Goal: Task Accomplishment & Management: Complete application form

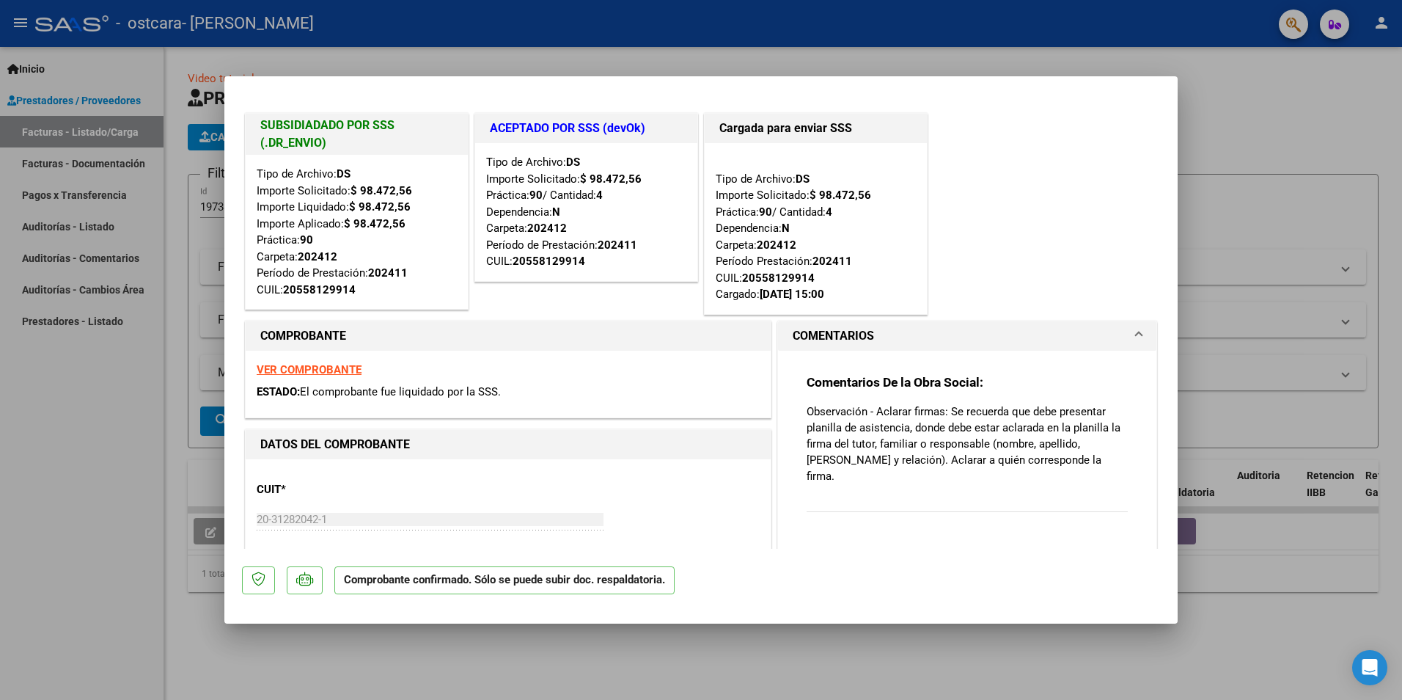
type input "$ 0,00"
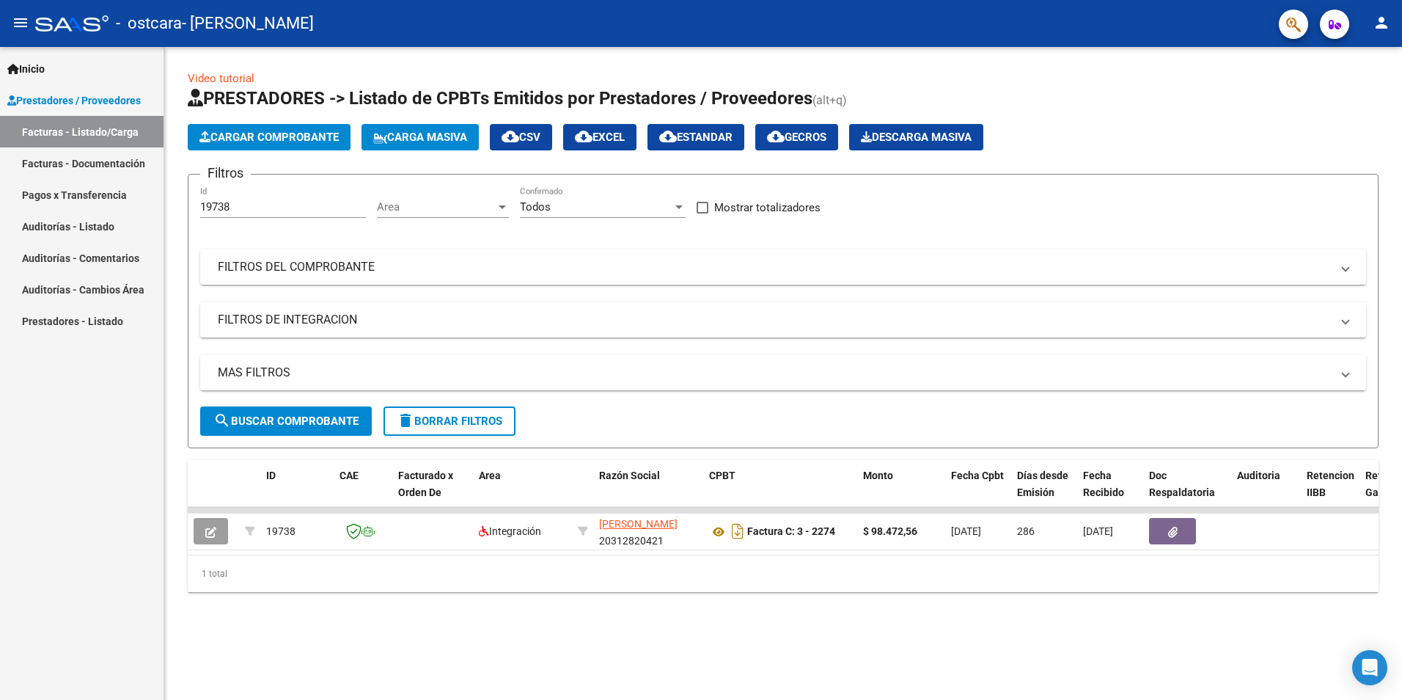
click at [82, 197] on link "Pagos x Transferencia" at bounding box center [82, 195] width 164 height 32
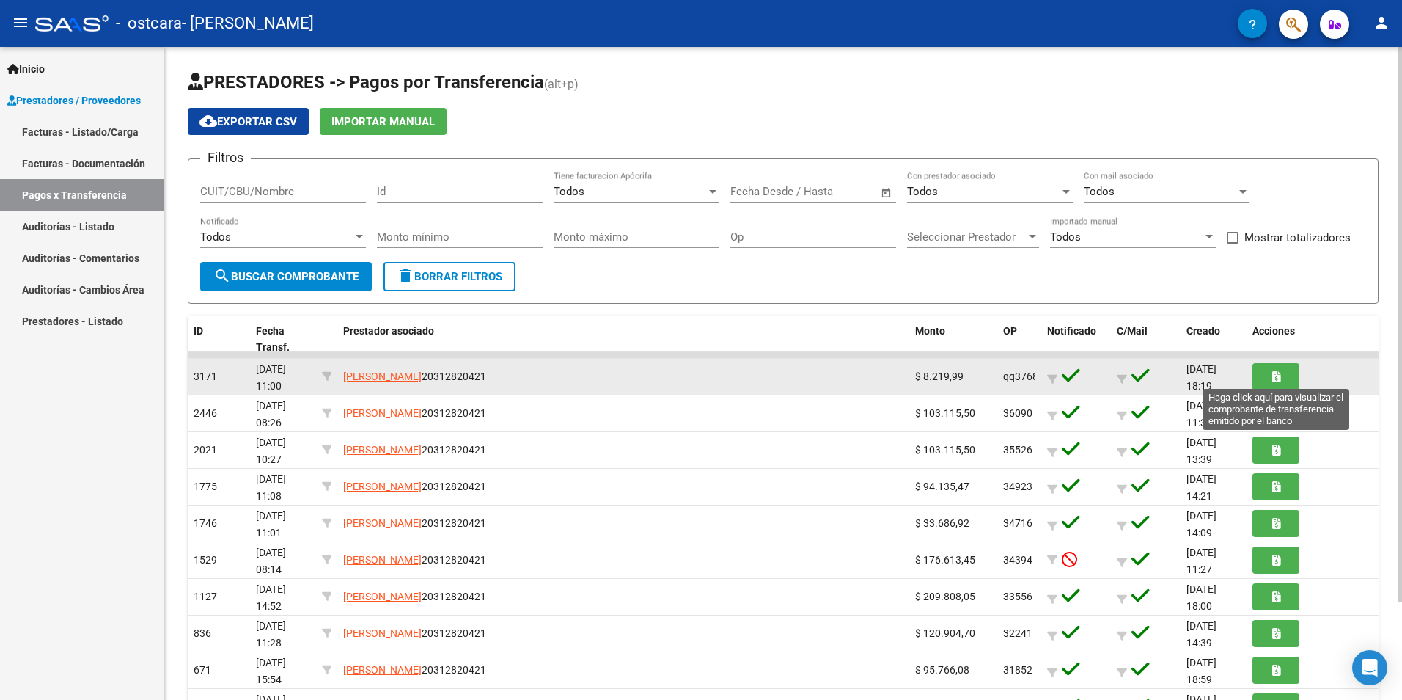
click at [1294, 378] on button "button" at bounding box center [1276, 376] width 47 height 27
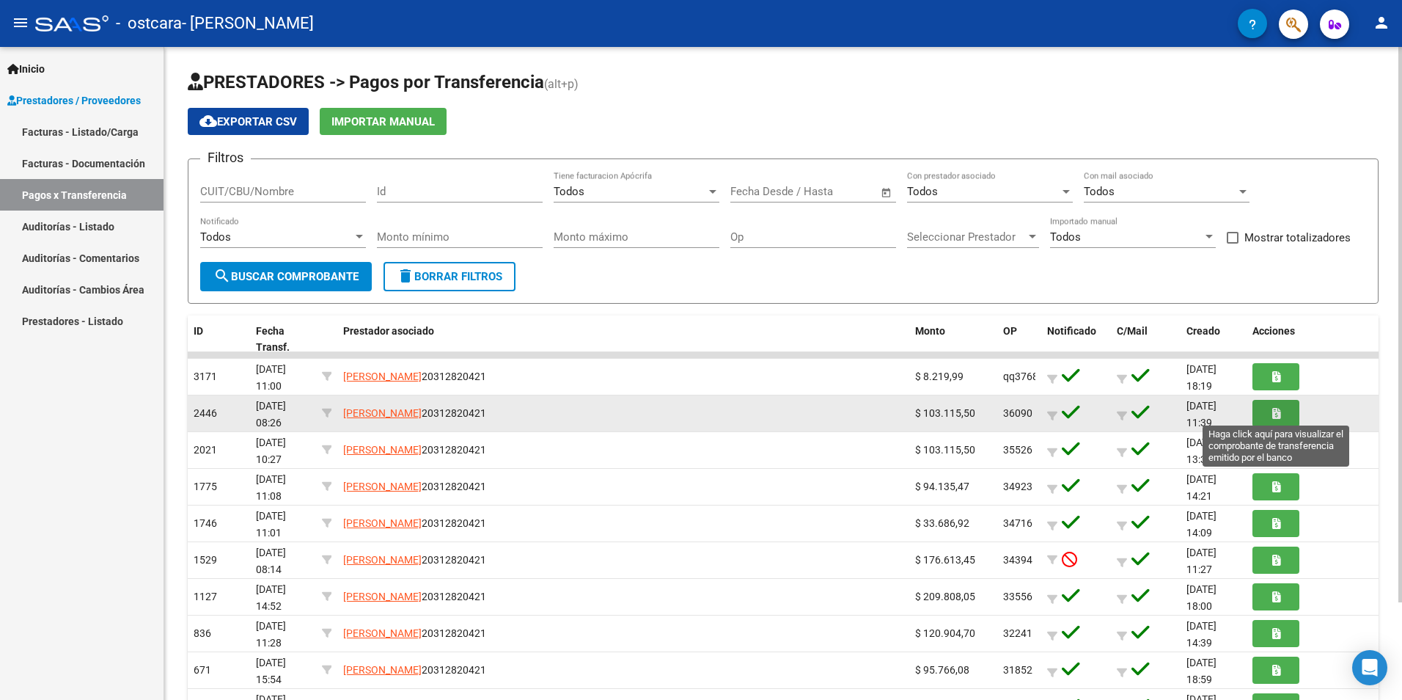
click at [1276, 422] on button "button" at bounding box center [1276, 413] width 47 height 27
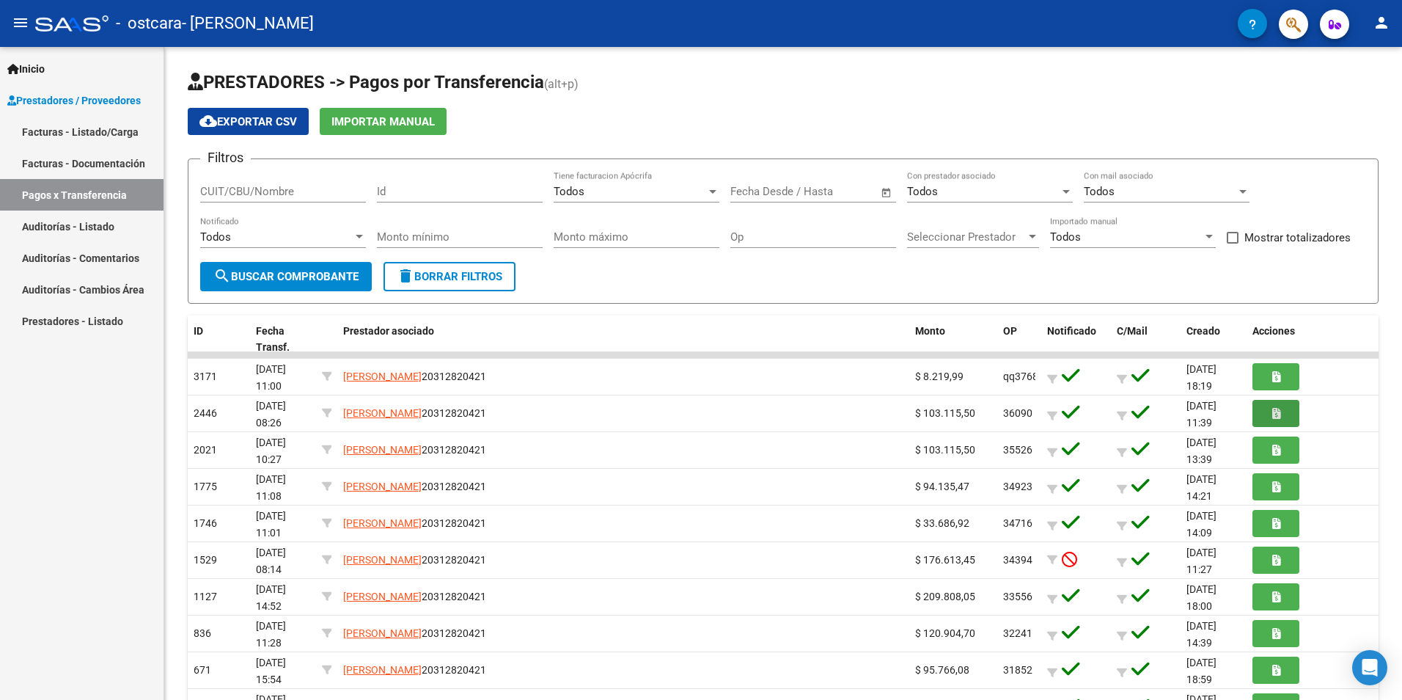
click at [80, 163] on link "Facturas - Documentación" at bounding box center [82, 163] width 164 height 32
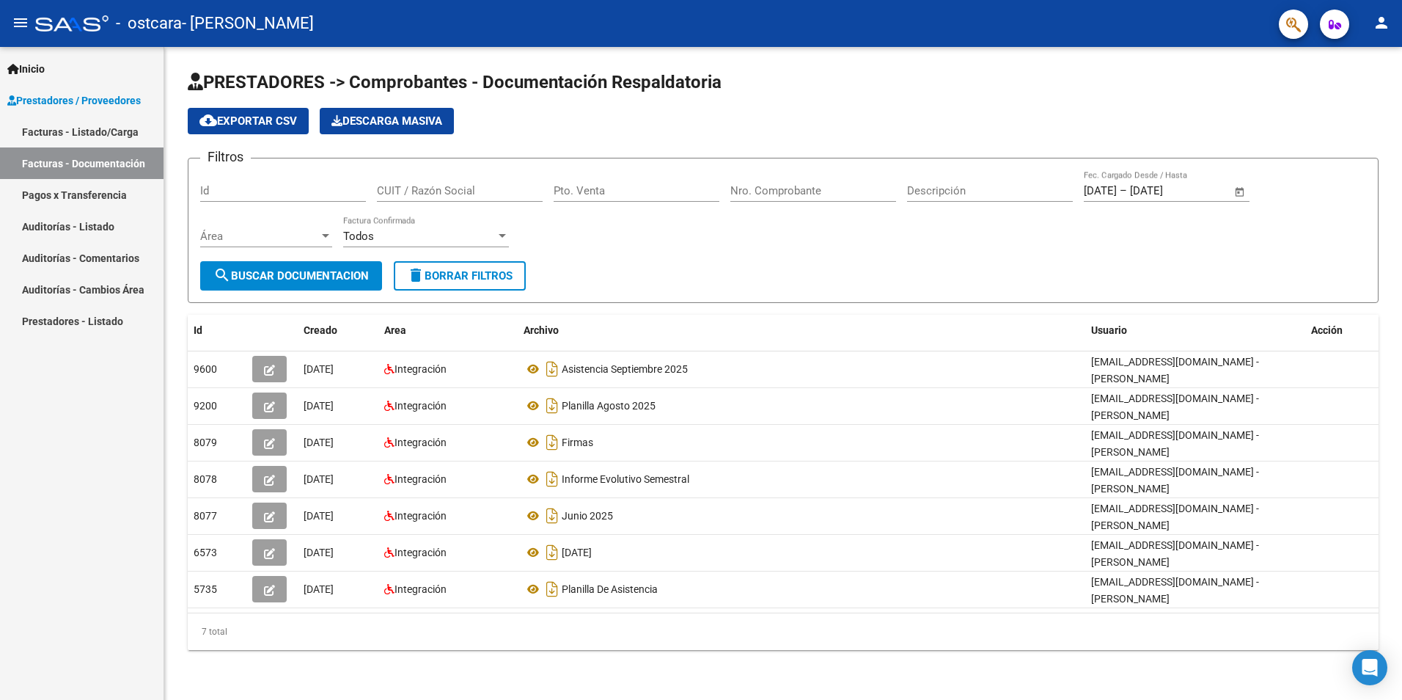
click at [71, 192] on link "Pagos x Transferencia" at bounding box center [82, 195] width 164 height 32
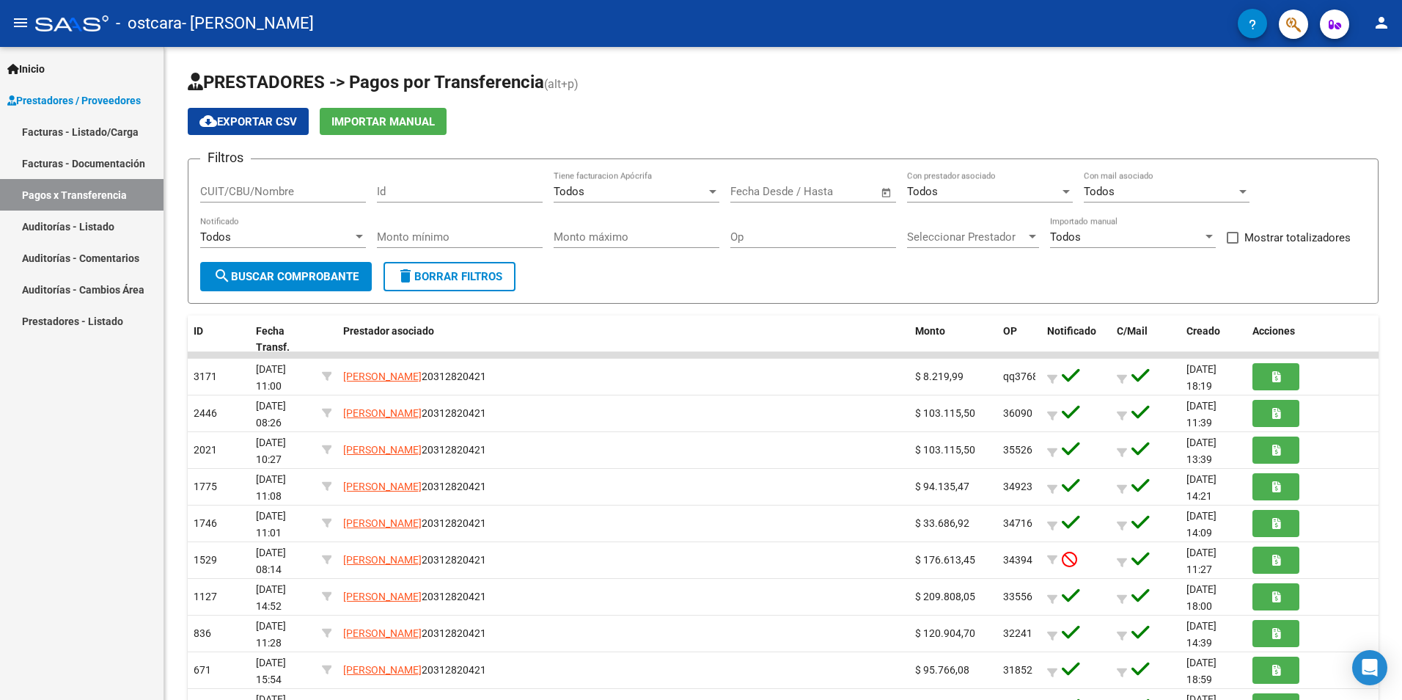
click at [87, 137] on link "Facturas - Listado/Carga" at bounding box center [82, 132] width 164 height 32
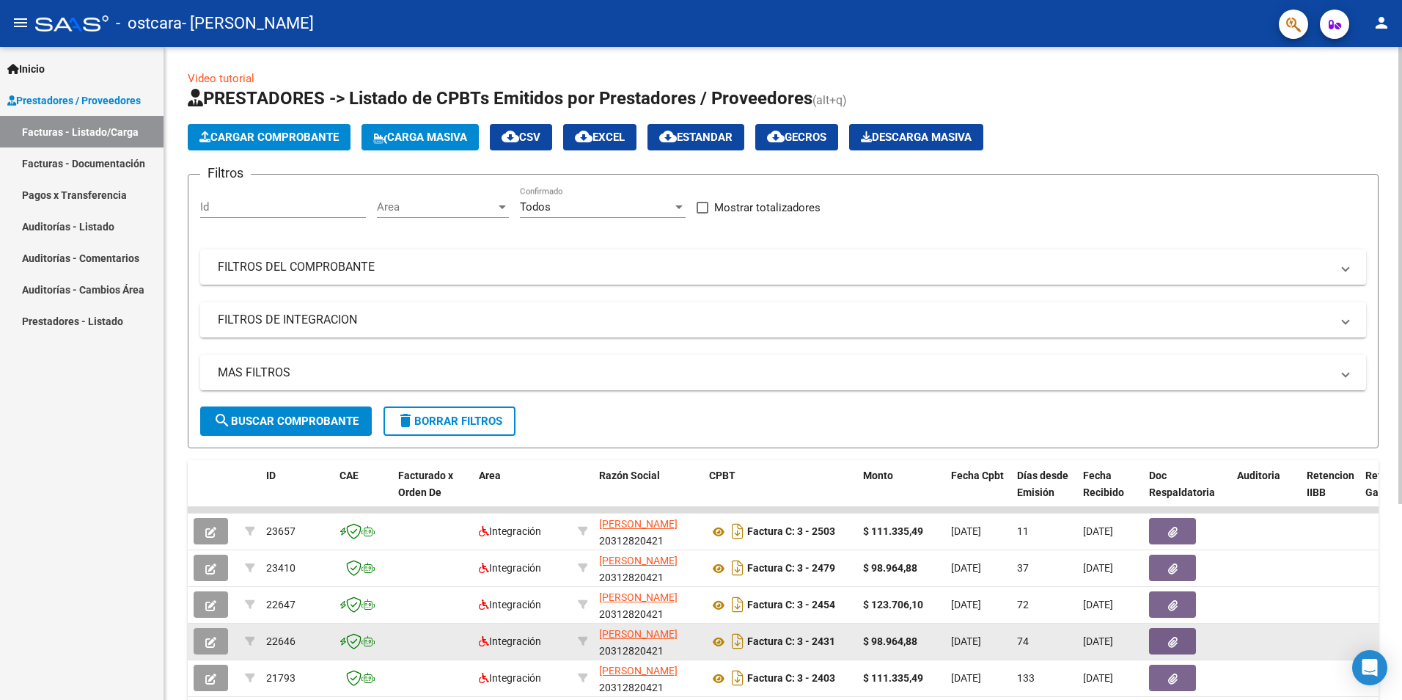
scroll to position [280, 0]
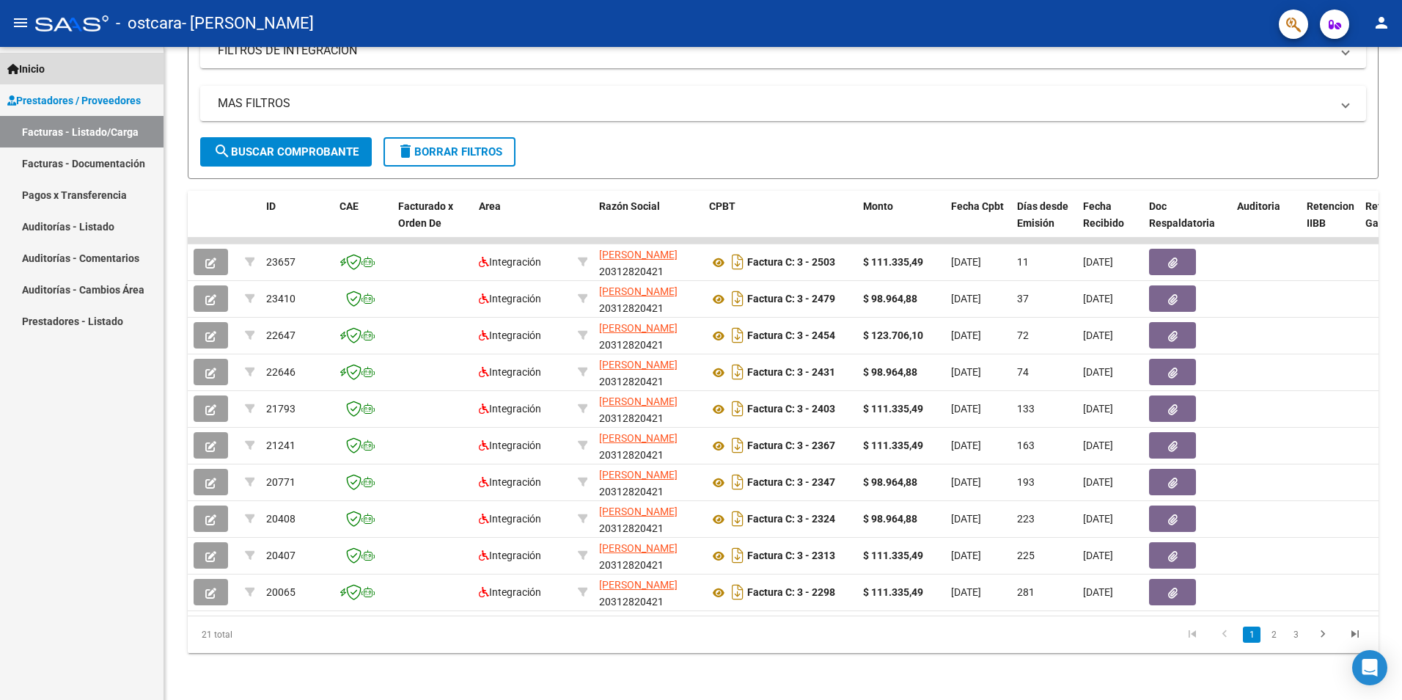
click at [42, 66] on span "Inicio" at bounding box center [25, 69] width 37 height 16
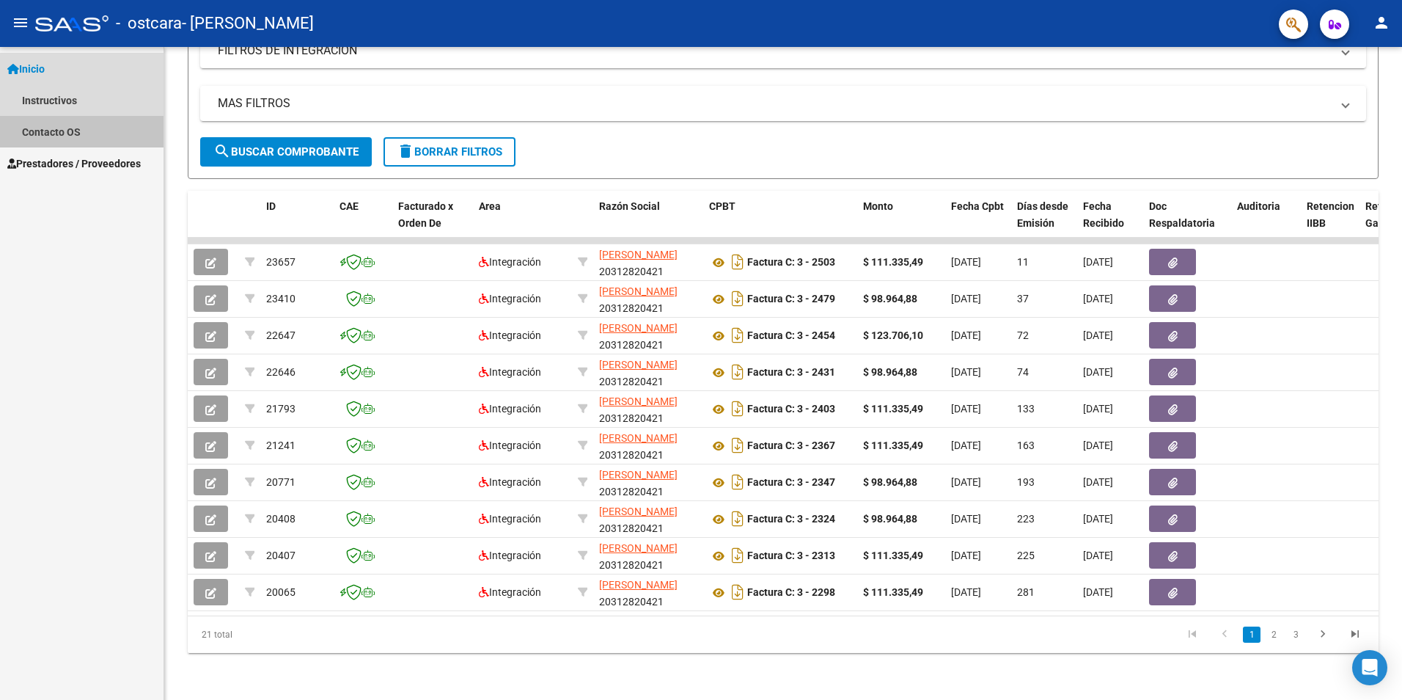
click at [83, 133] on link "Contacto OS" at bounding box center [82, 132] width 164 height 32
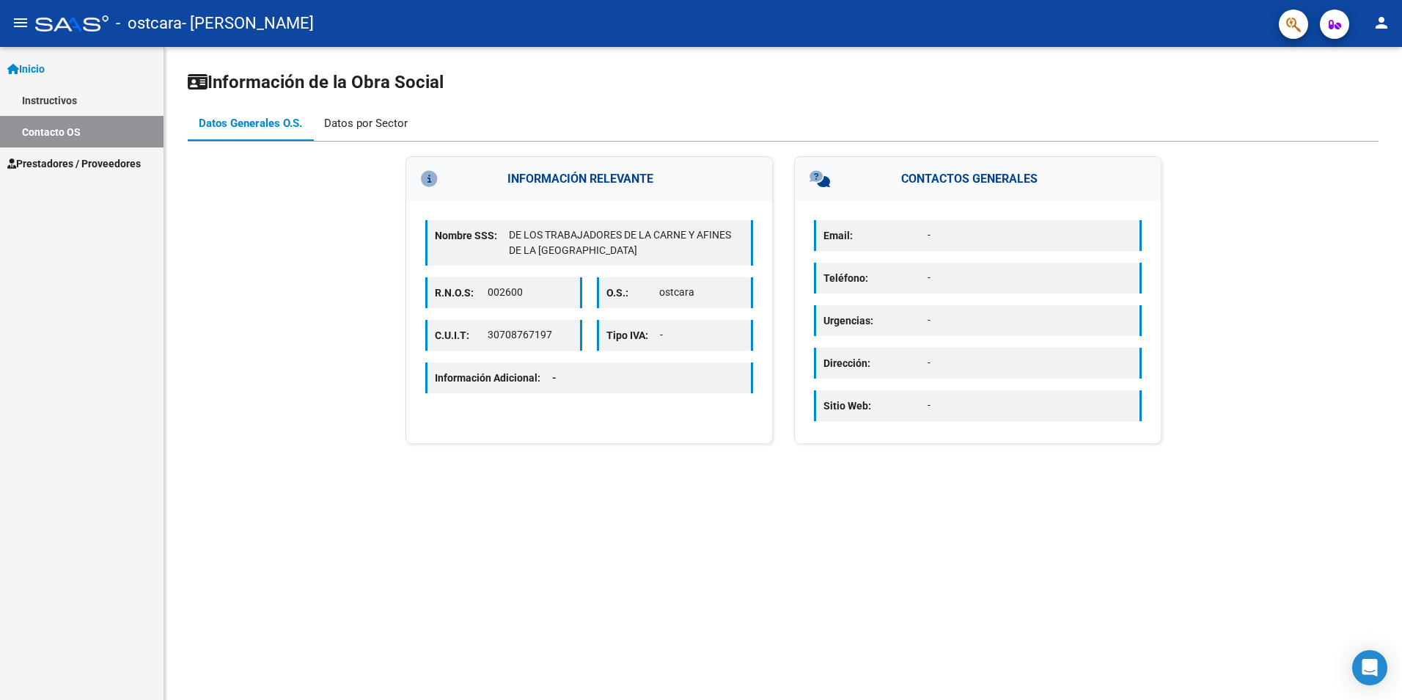
click at [371, 123] on div "Datos por Sector" at bounding box center [366, 123] width 84 height 16
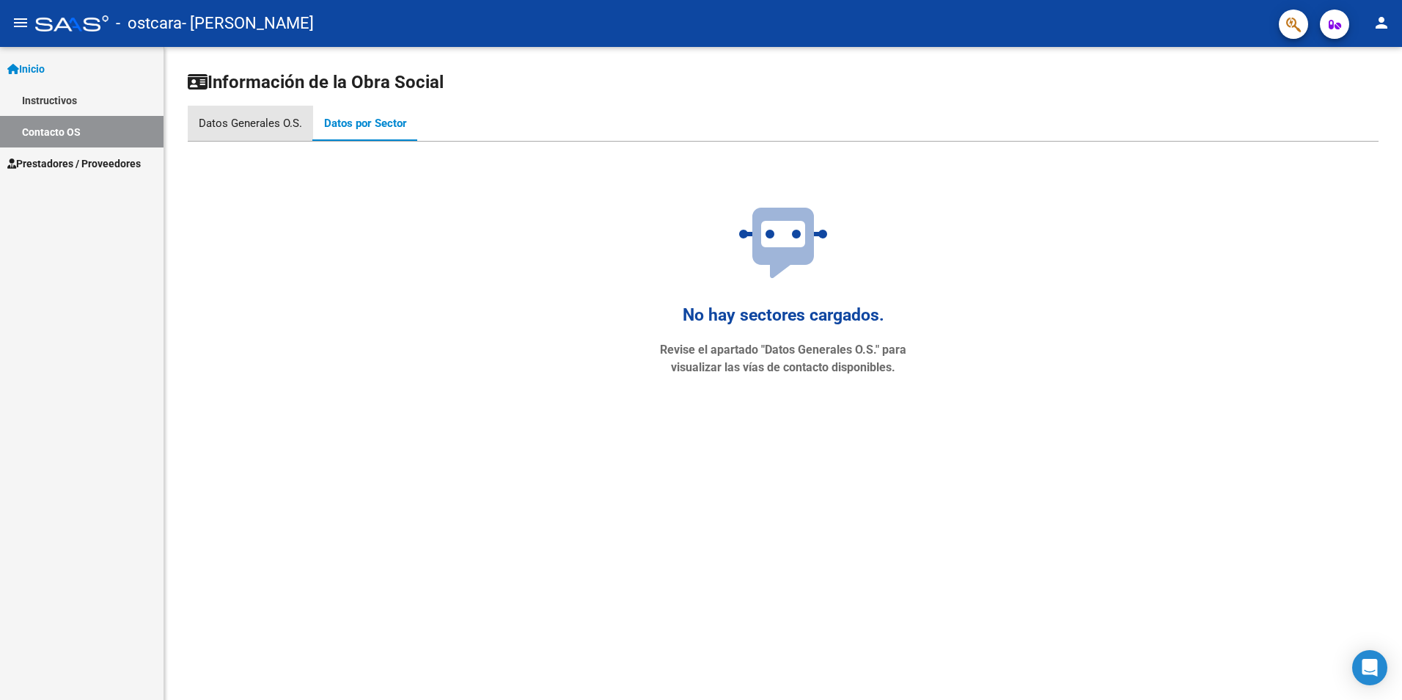
click at [269, 118] on div "Datos Generales O.S." at bounding box center [250, 123] width 103 height 16
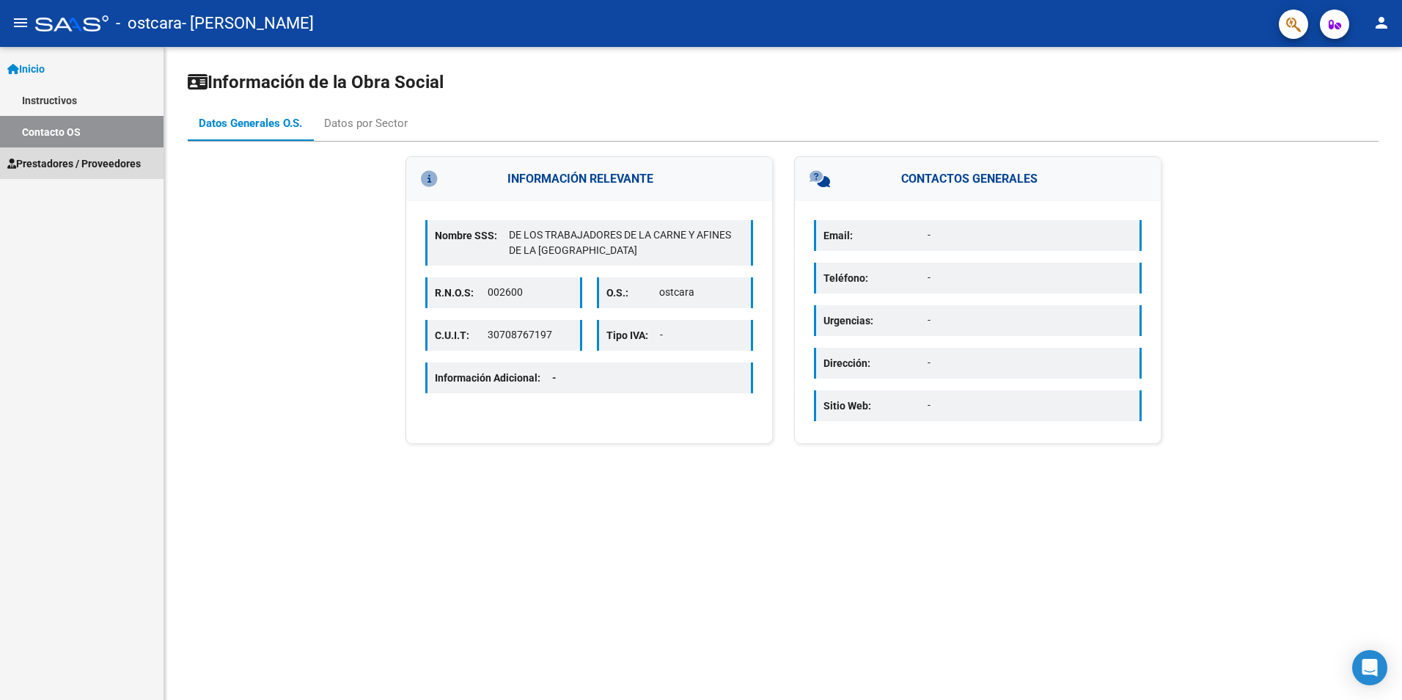
click at [69, 166] on span "Prestadores / Proveedores" at bounding box center [73, 163] width 133 height 16
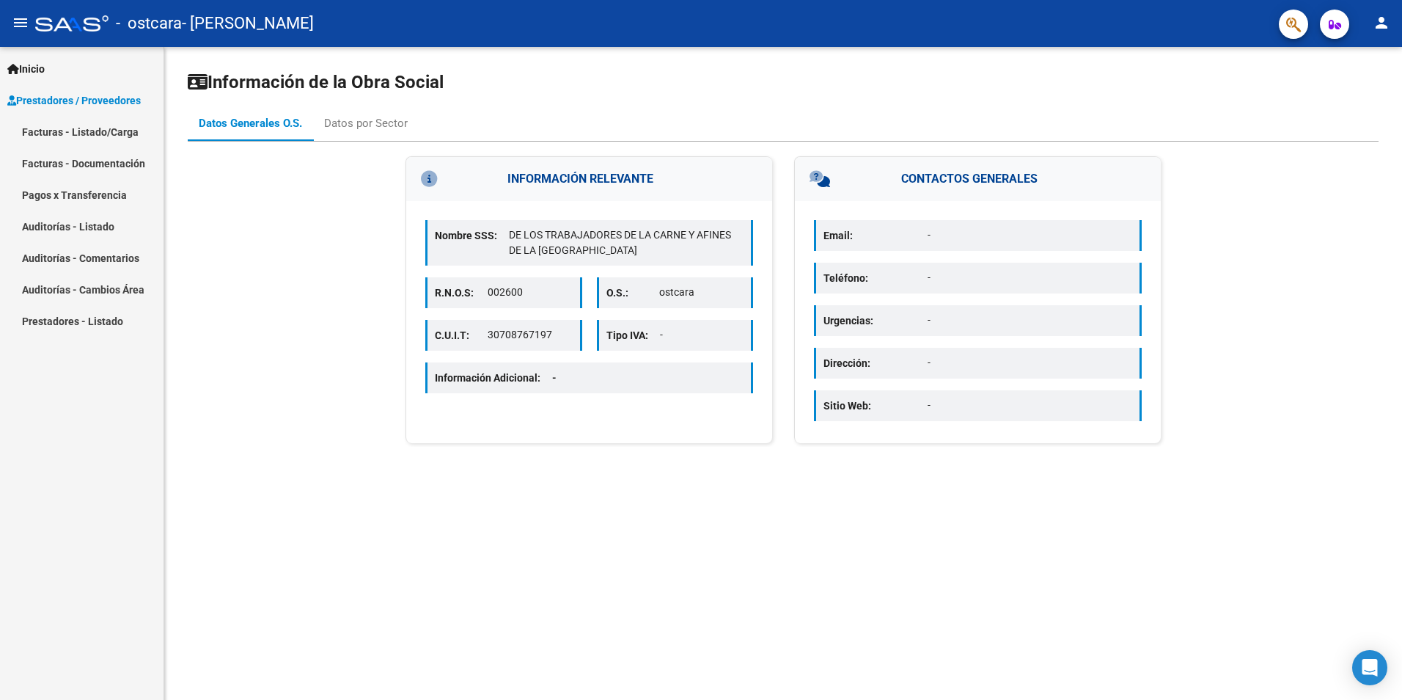
click at [35, 65] on span "Inicio" at bounding box center [25, 69] width 37 height 16
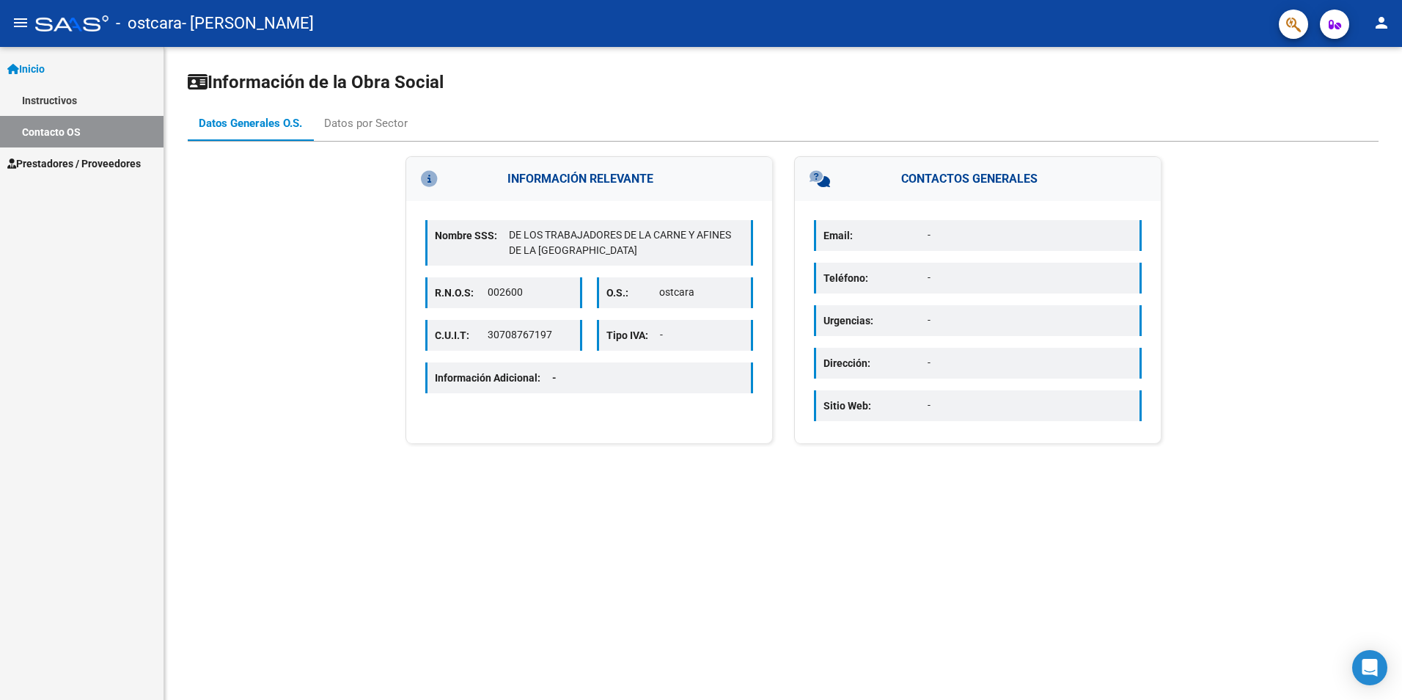
click at [48, 100] on link "Instructivos" at bounding box center [82, 100] width 164 height 32
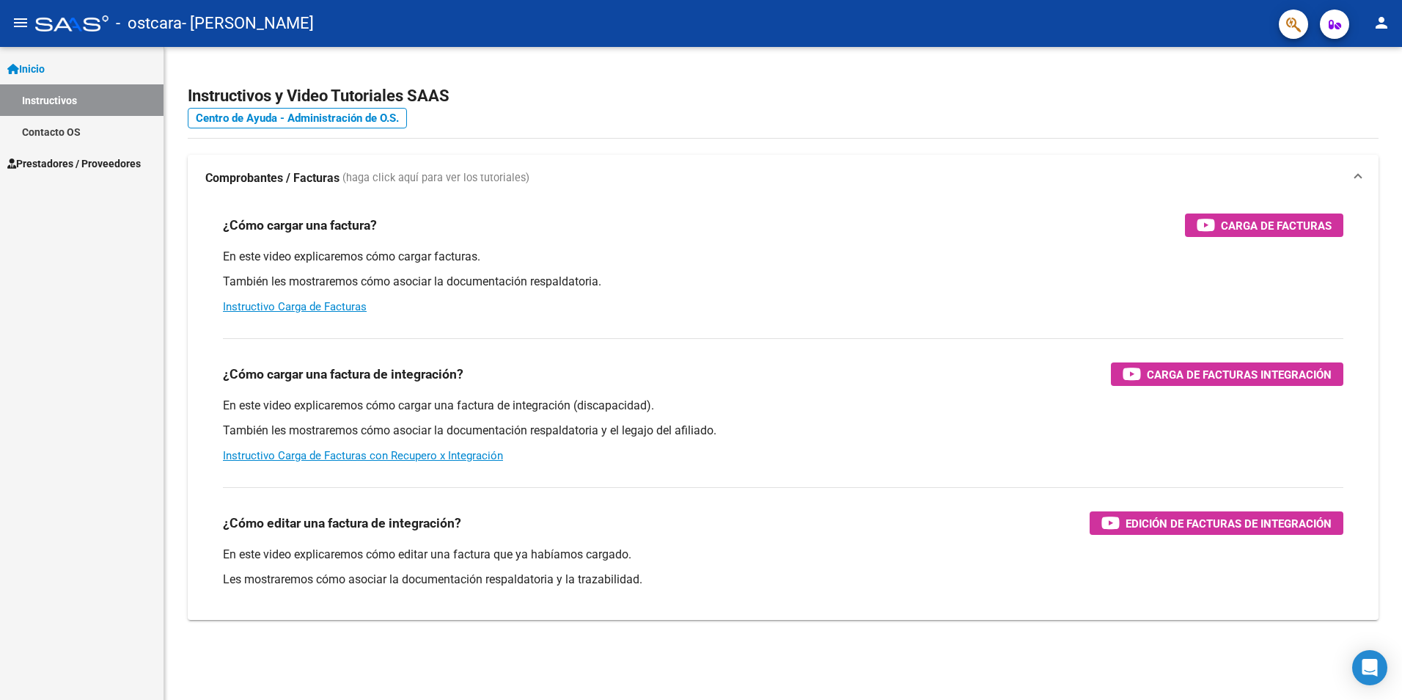
click at [65, 131] on link "Contacto OS" at bounding box center [82, 132] width 164 height 32
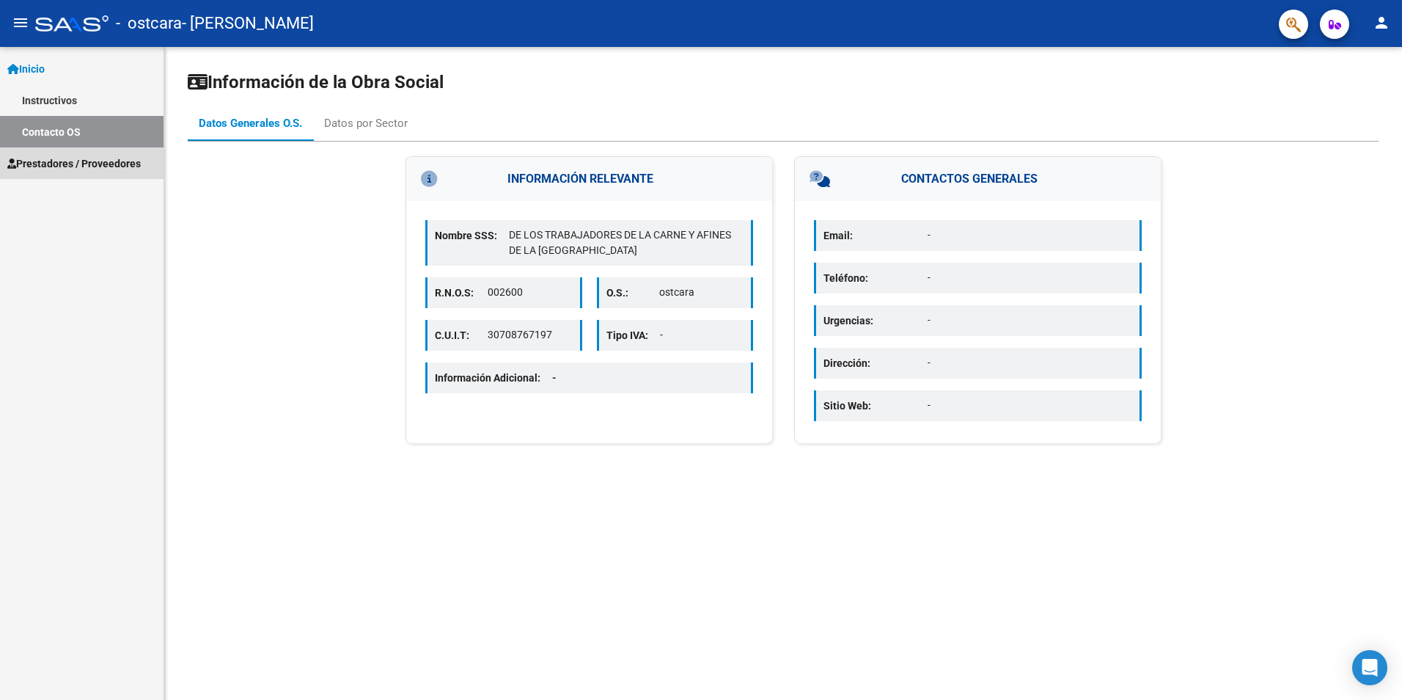
click at [64, 162] on span "Prestadores / Proveedores" at bounding box center [73, 163] width 133 height 16
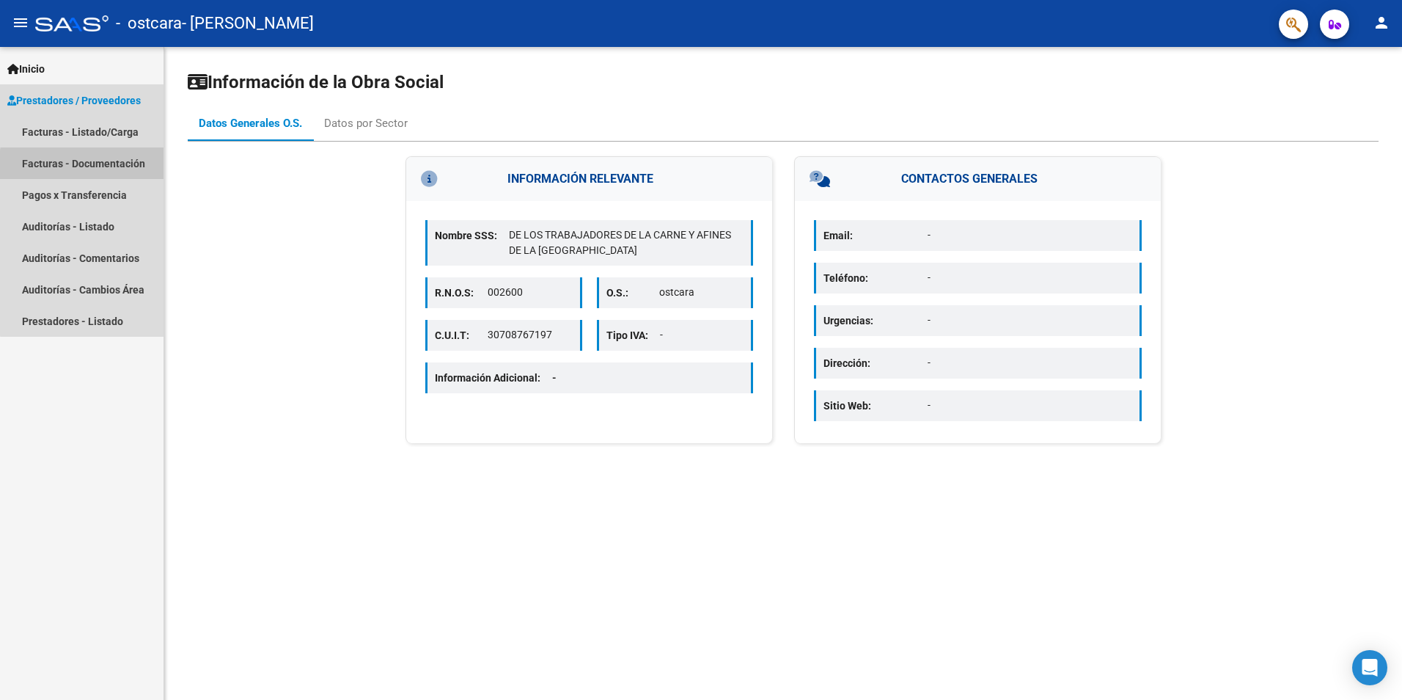
click at [90, 166] on link "Facturas - Documentación" at bounding box center [82, 163] width 164 height 32
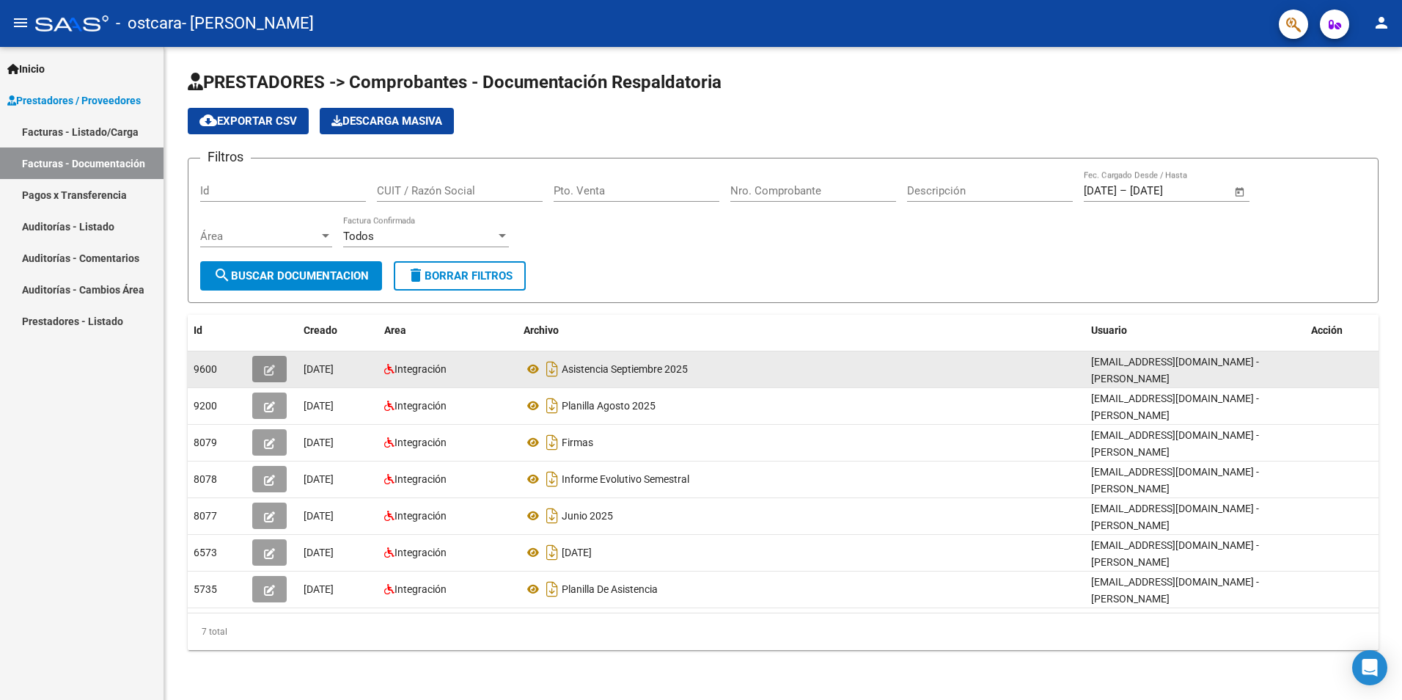
click at [276, 368] on button "button" at bounding box center [269, 369] width 34 height 26
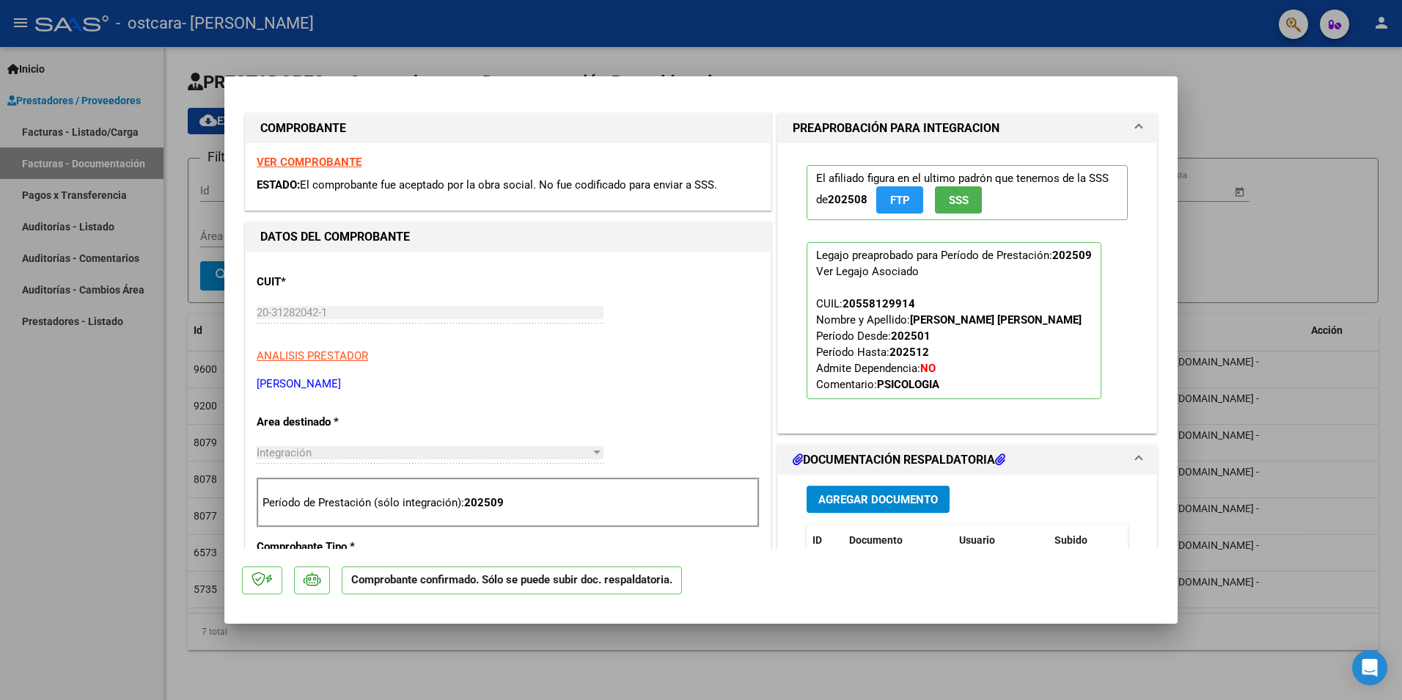
type input "$ 0,00"
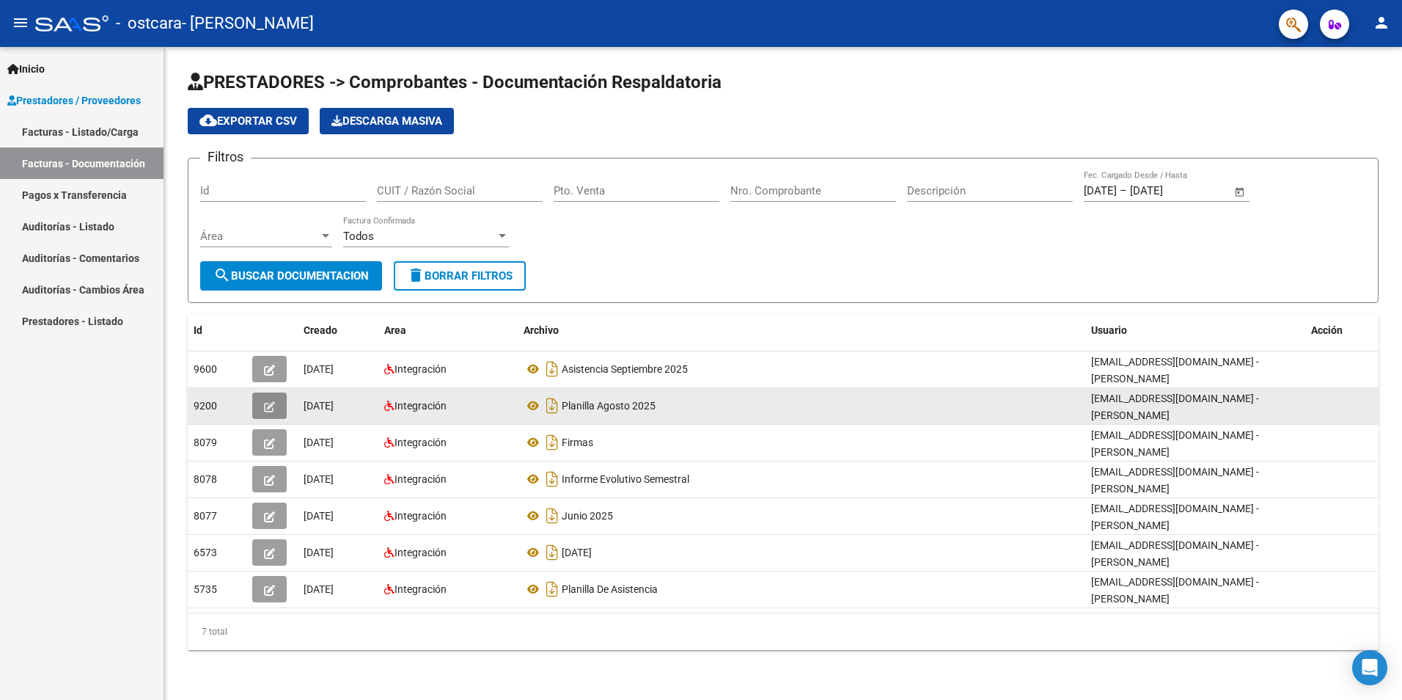
click at [268, 411] on icon "button" at bounding box center [269, 406] width 11 height 11
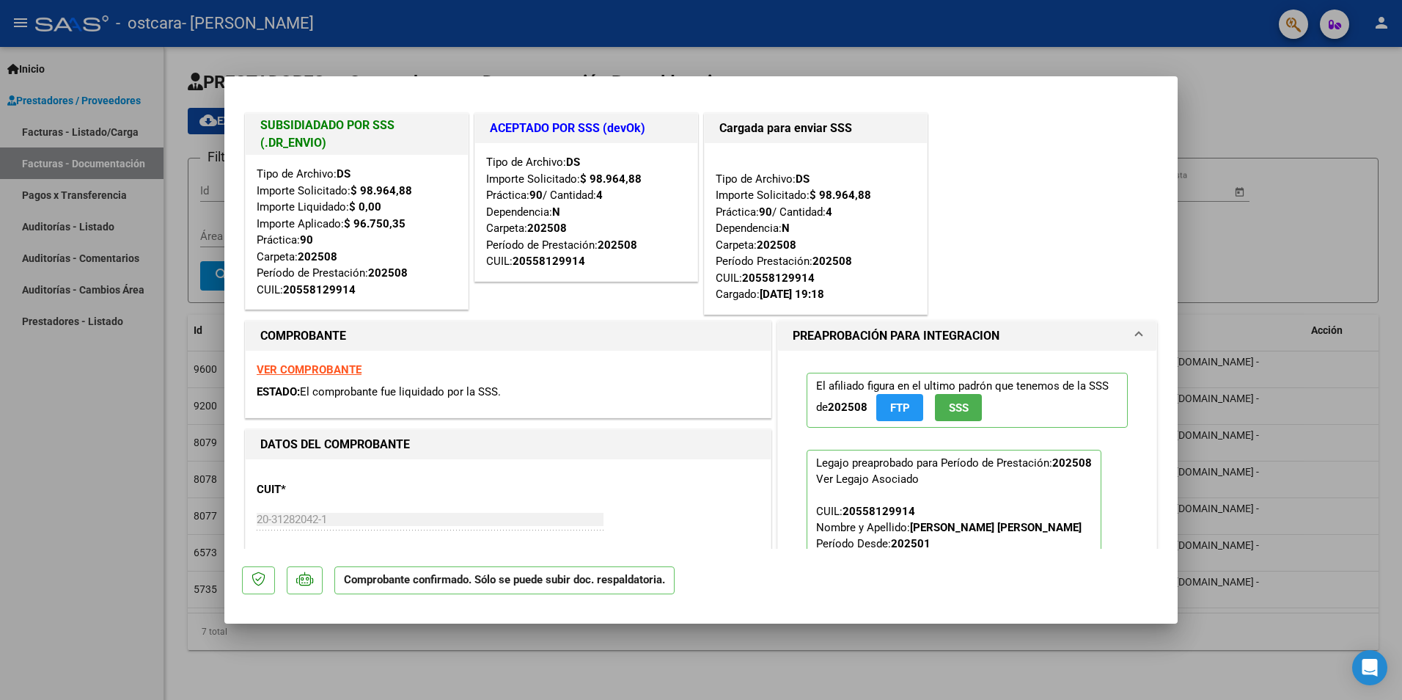
type input "$ 0,00"
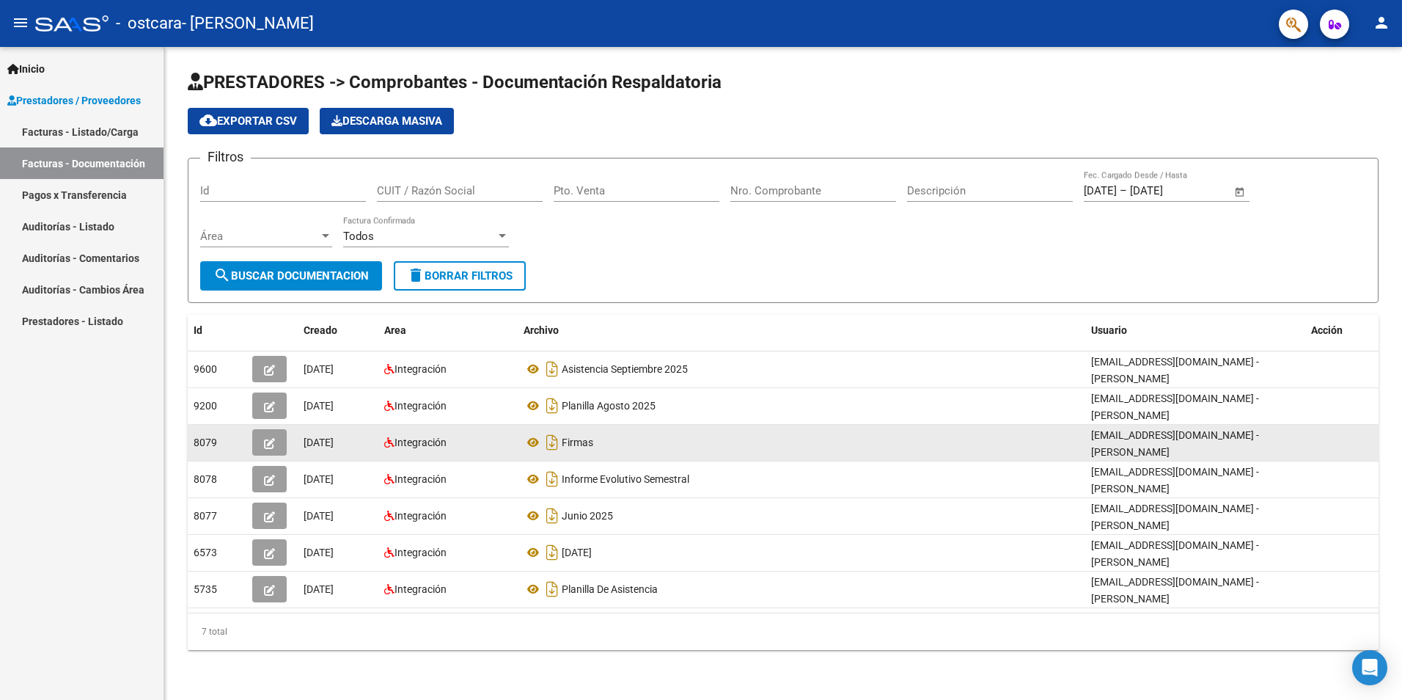
click at [265, 439] on icon "button" at bounding box center [269, 443] width 11 height 11
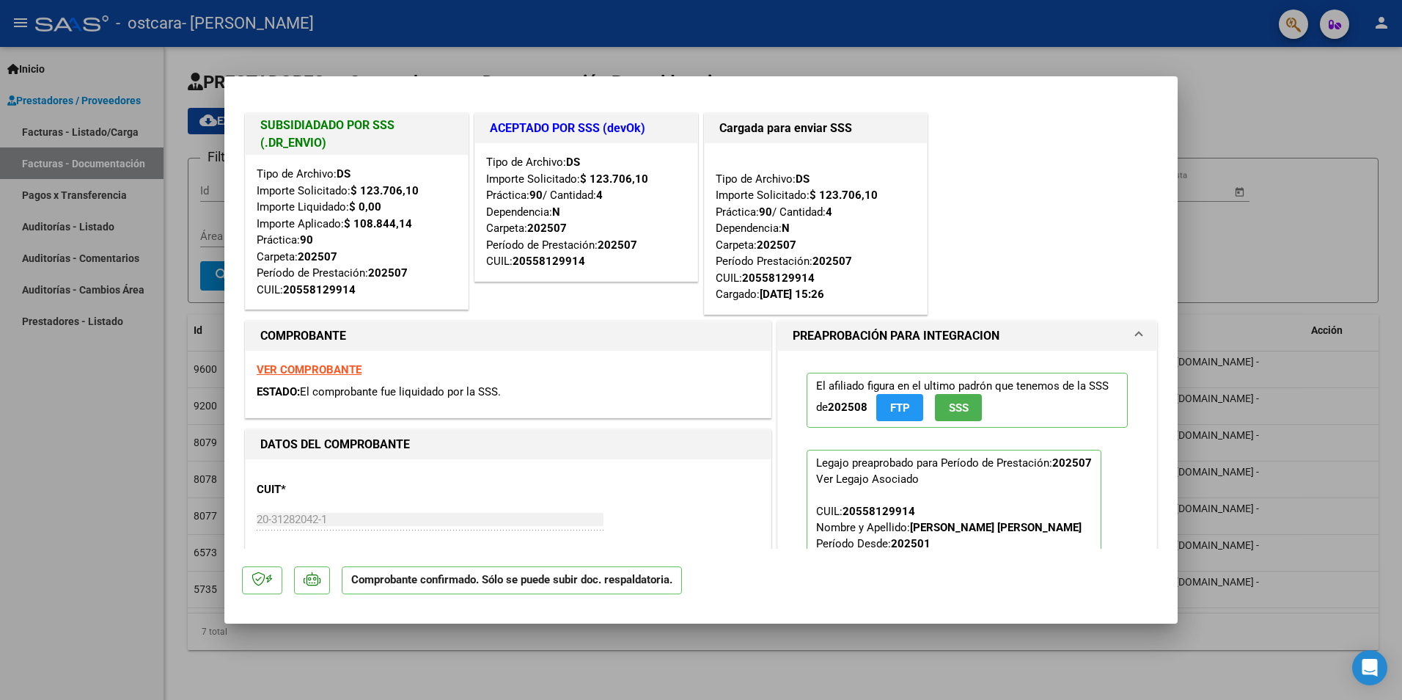
type input "$ 0,00"
